Goal: Transaction & Acquisition: Subscribe to service/newsletter

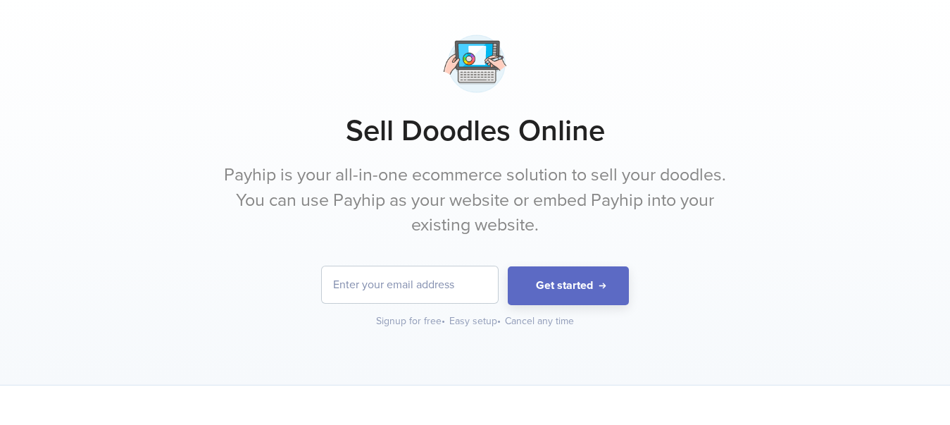
scroll to position [70, 0]
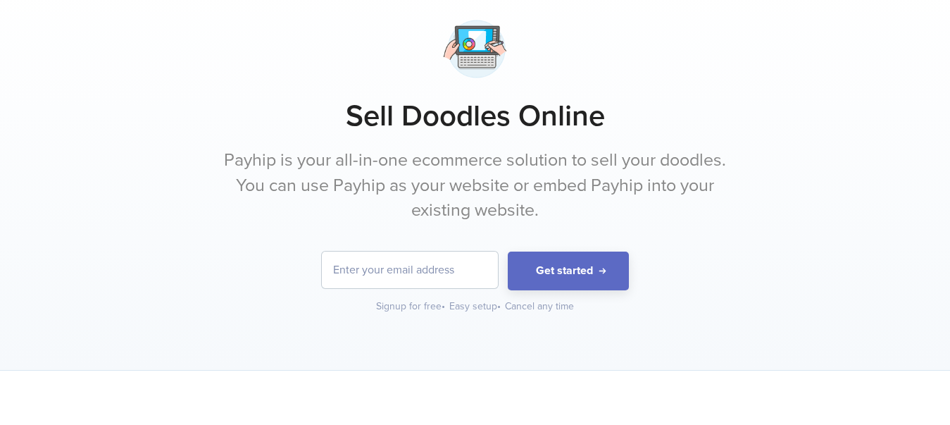
click at [375, 279] on input "email" at bounding box center [410, 269] width 176 height 37
type input "8433659382"
click at [441, 282] on input "8433659382" at bounding box center [410, 269] width 176 height 37
click at [415, 280] on input "8433659382" at bounding box center [410, 269] width 176 height 37
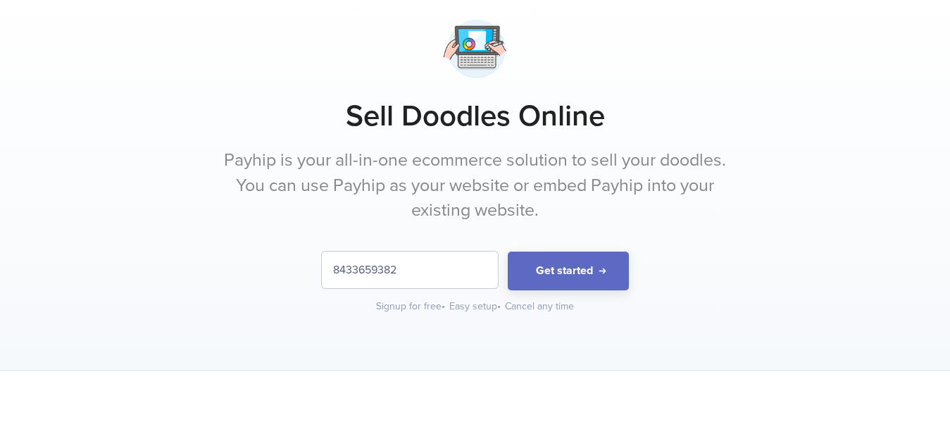
click at [415, 280] on input "8433659382" at bounding box center [410, 269] width 176 height 37
click at [401, 236] on div "Sell Doodles Online Payhip is your all-in-one ecommerce solution to sell your d…" at bounding box center [475, 163] width 845 height 300
click at [404, 277] on input "email" at bounding box center [410, 269] width 176 height 37
type input "[EMAIL_ADDRESS][DOMAIN_NAME]"
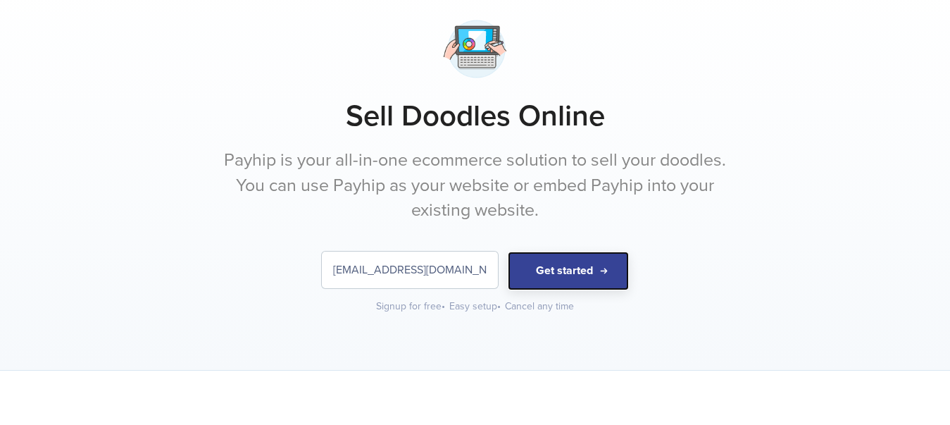
click at [561, 281] on button "Get started" at bounding box center [568, 270] width 121 height 39
